Goal: Information Seeking & Learning: Understand process/instructions

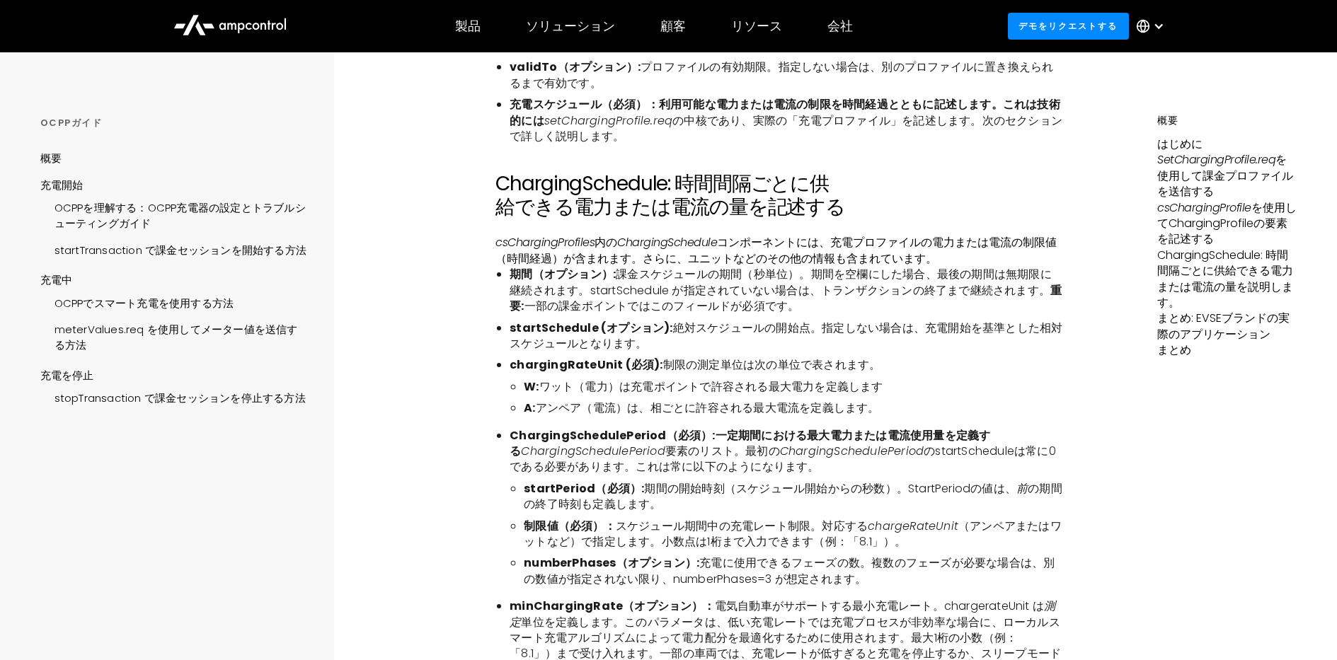
scroll to position [3397, 0]
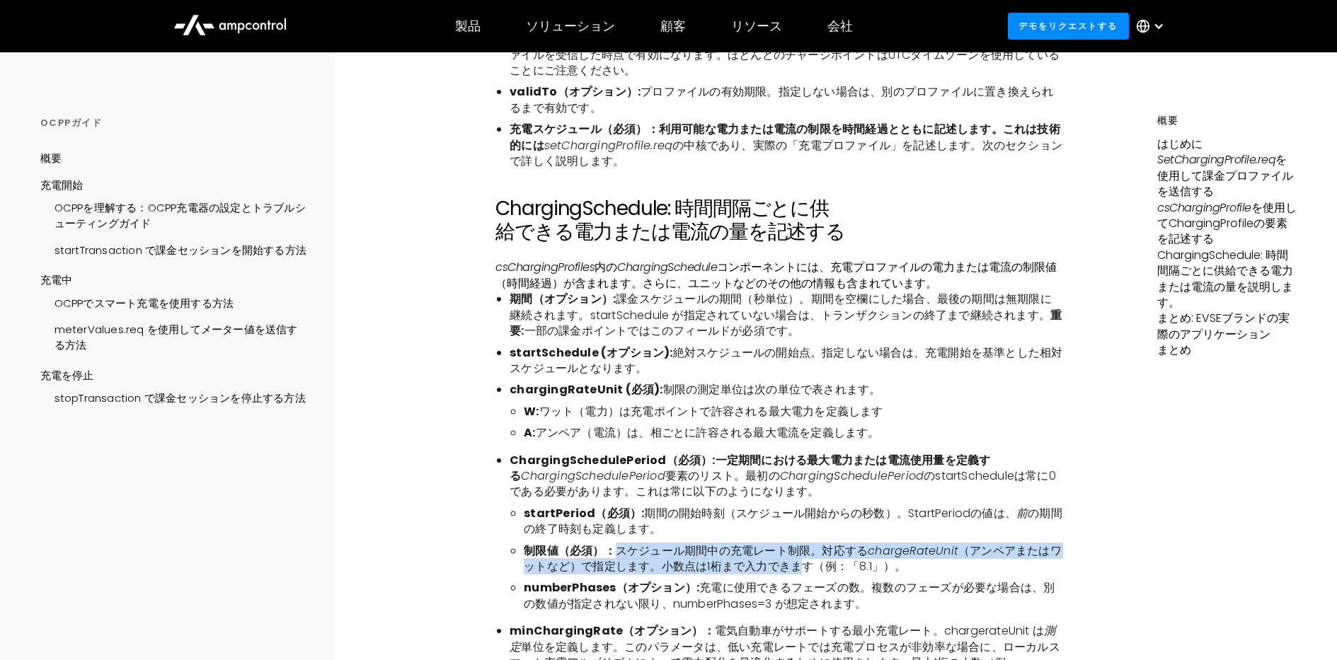
drag, startPoint x: 609, startPoint y: 556, endPoint x: 801, endPoint y: 561, distance: 191.9
click at [801, 561] on li "制限値（必須）： スケジュール期間中の充電レート制限。対応する chargeRateUnit （アンペアまたはワットなど）で指定します。小数点は1桁まで入力で…" at bounding box center [793, 560] width 539 height 32
click at [799, 566] on font "（アンペアまたはワットなど）で指定します。小数点は1桁まで入力できます（例：「8.1」）。" at bounding box center [793, 559] width 538 height 32
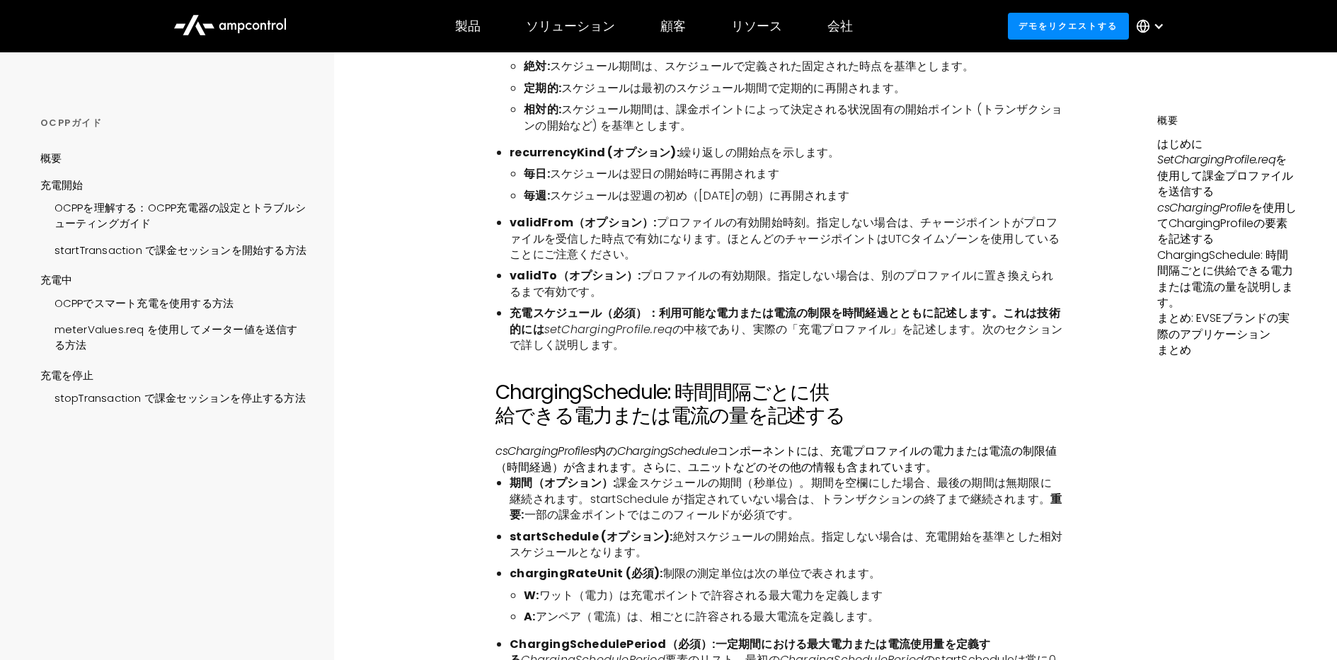
scroll to position [3256, 0]
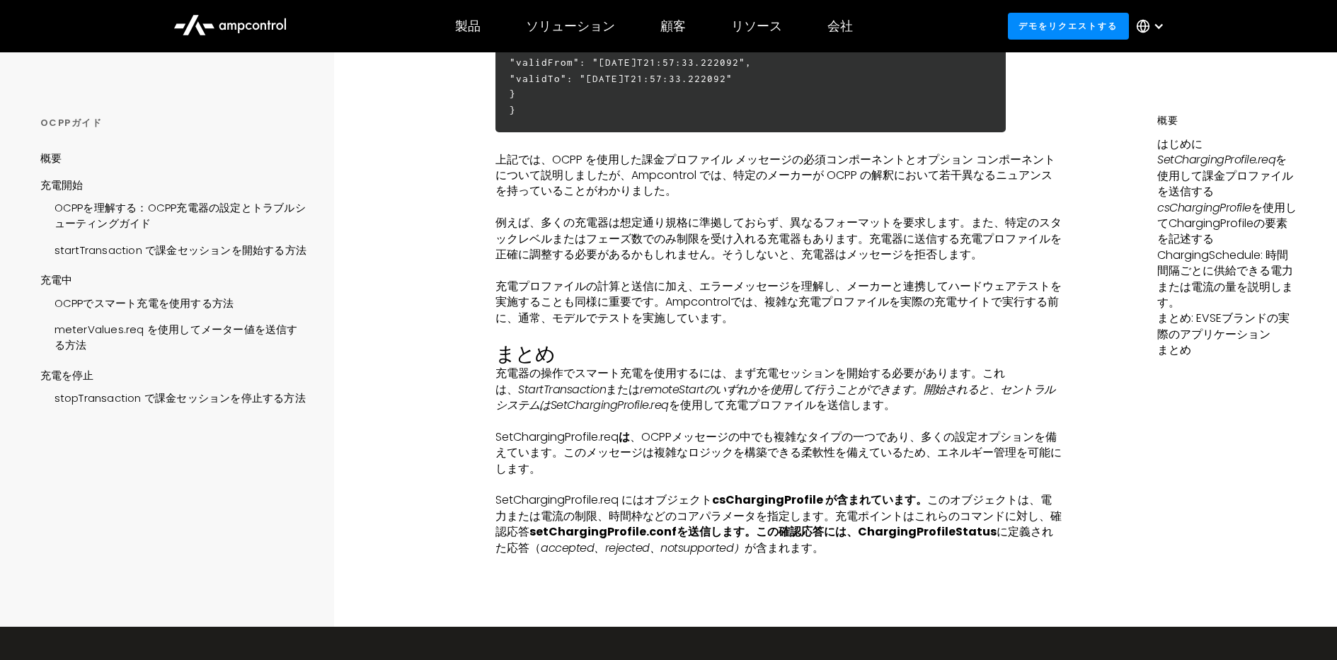
scroll to position [4423, 0]
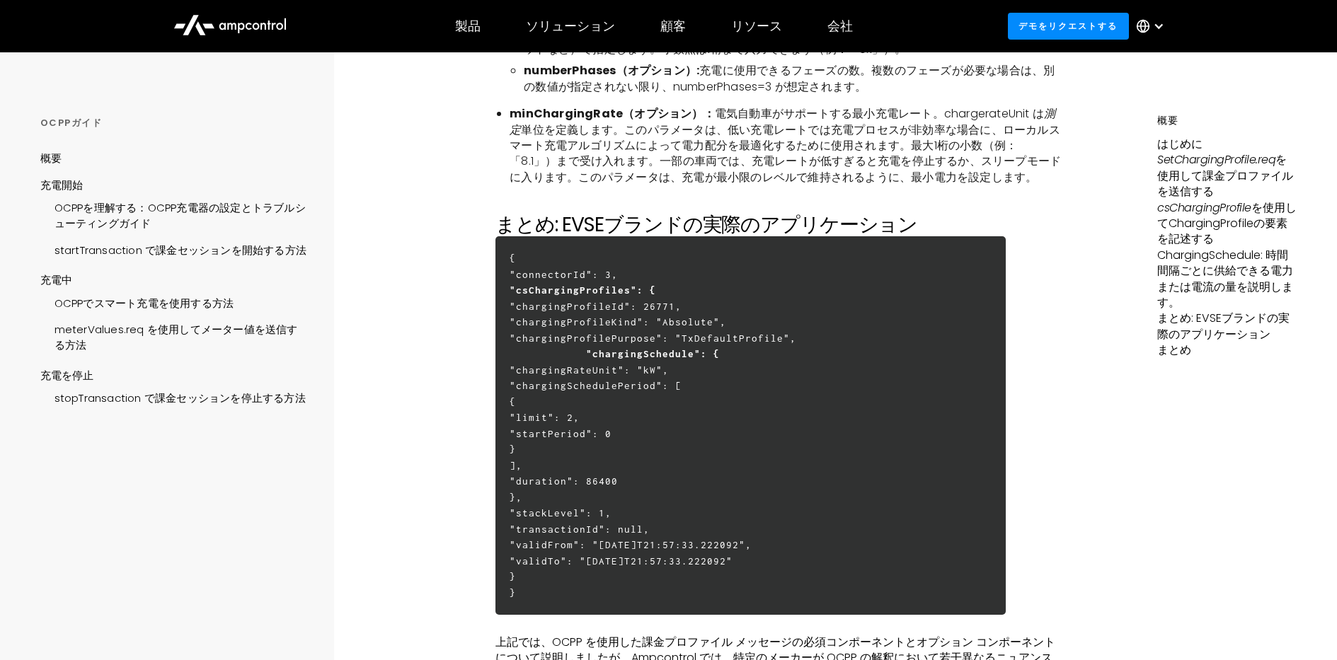
scroll to position [3928, 0]
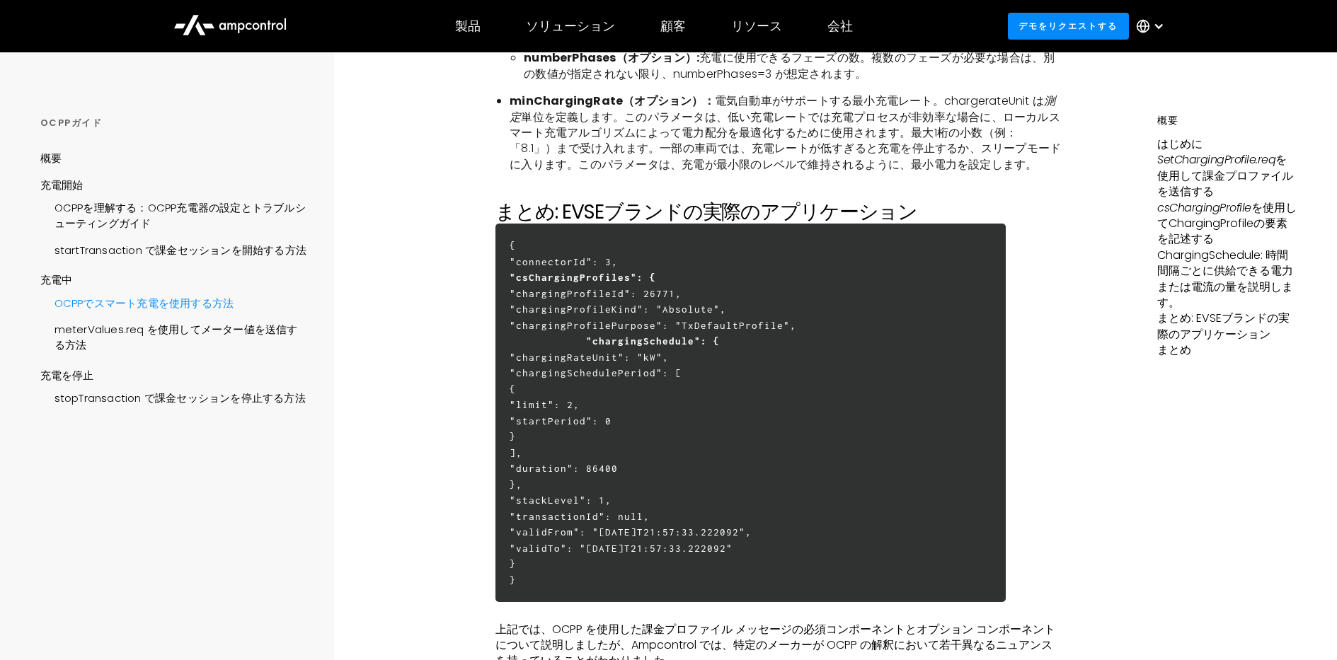
click at [167, 302] on font "OCPPでスマート充電を使用する方法" at bounding box center [145, 303] width 180 height 15
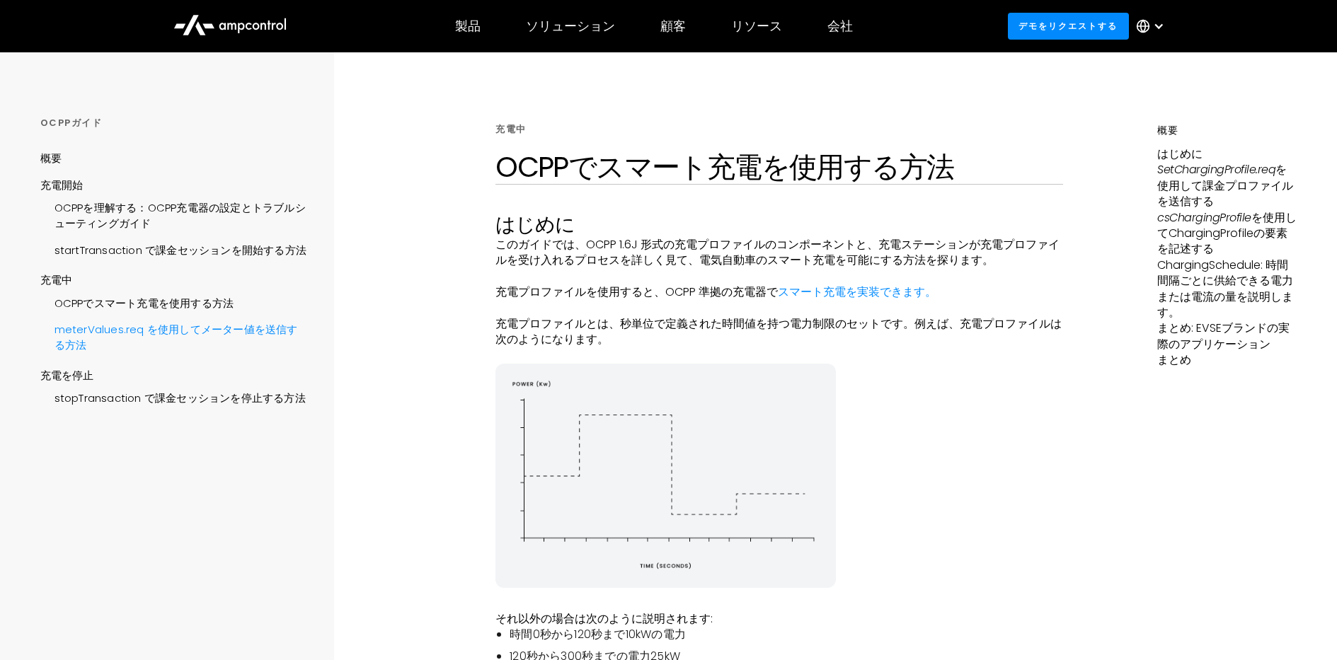
click at [179, 329] on font "meterValues.req を使用してメーター値を送信する方法" at bounding box center [176, 337] width 243 height 30
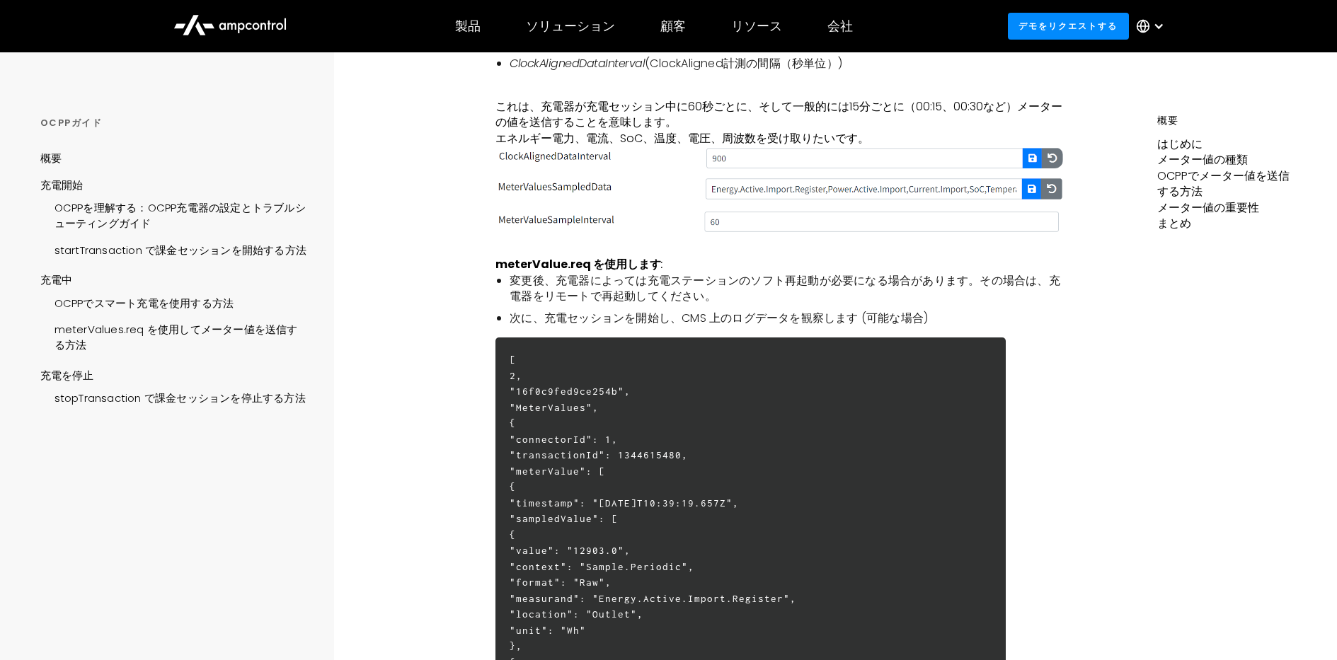
scroll to position [2194, 0]
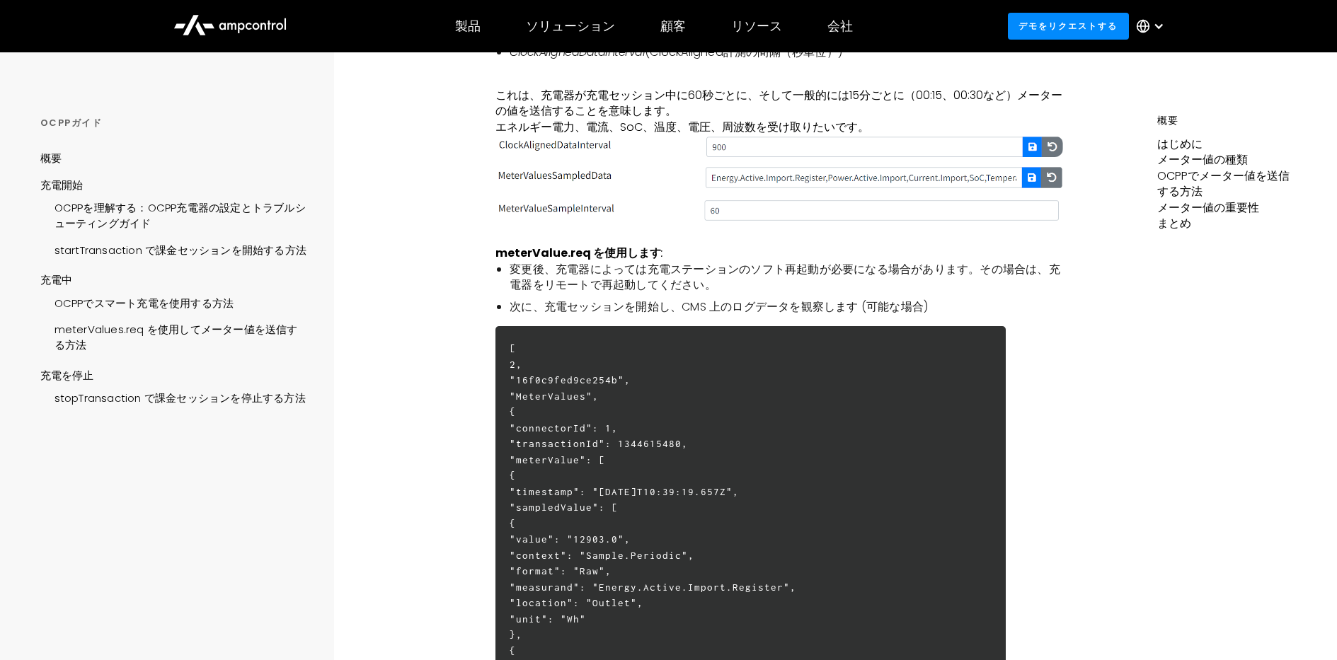
click at [1039, 484] on div "はじめに メーターの読み取り値は、エネルギーの請求、監視、管理において最も重要な要素の一つです。メーターの読み取り値は、ドライバー、フリートオペレーター、グリ…" at bounding box center [778, 52] width 567 height 3998
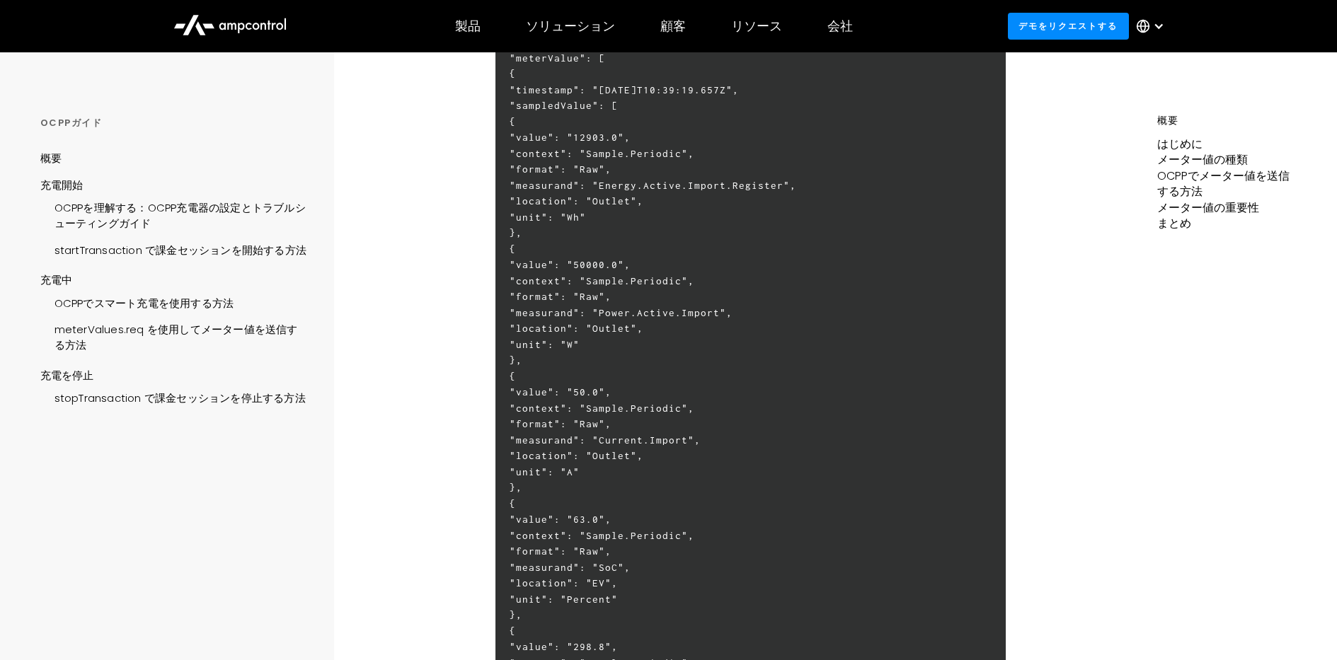
scroll to position [2619, 0]
